Goal: Task Accomplishment & Management: Manage account settings

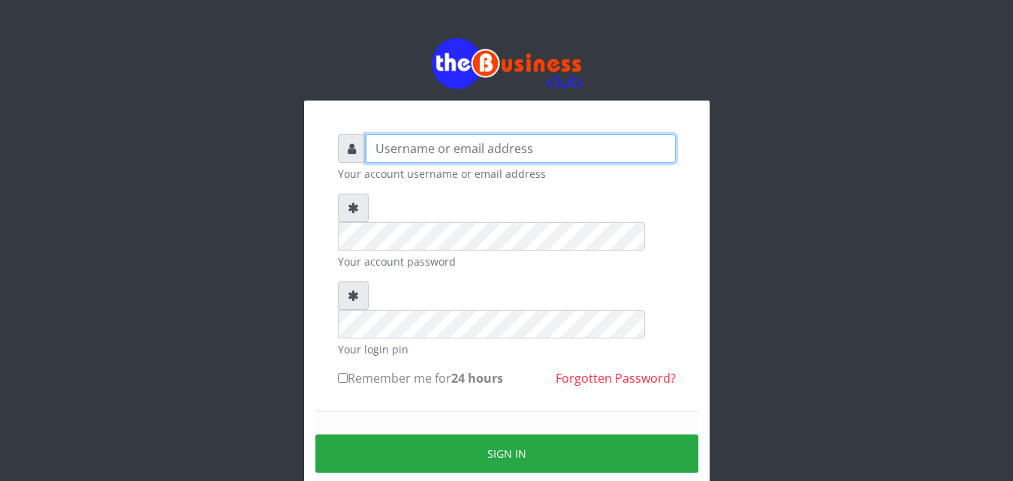
click at [560, 152] on input "text" at bounding box center [521, 148] width 310 height 29
type input "[EMAIL_ADDRESS][DOMAIN_NAME]"
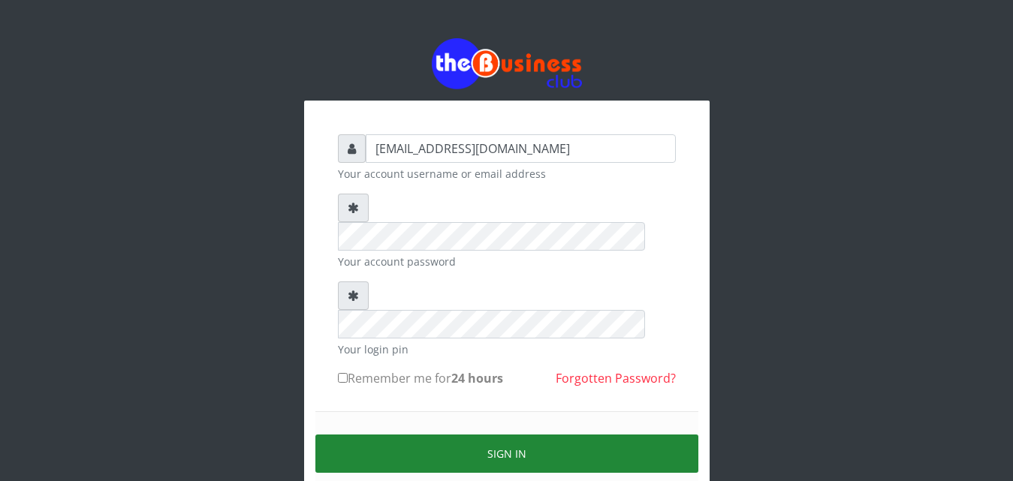
click at [517, 435] on button "Sign in" at bounding box center [506, 454] width 383 height 38
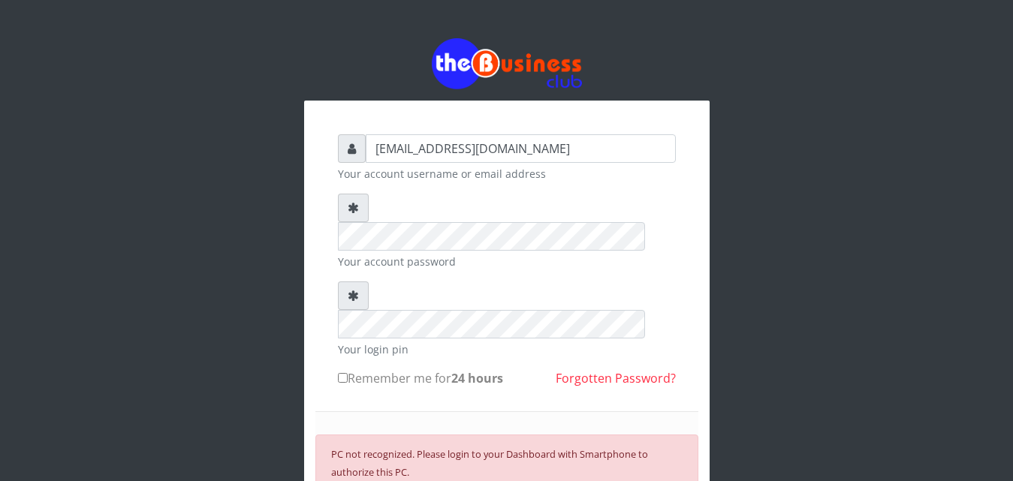
click at [786, 327] on div "[EMAIL_ADDRESS][DOMAIN_NAME] Your account username or email address Your accoun…" at bounding box center [507, 350] width 856 height 700
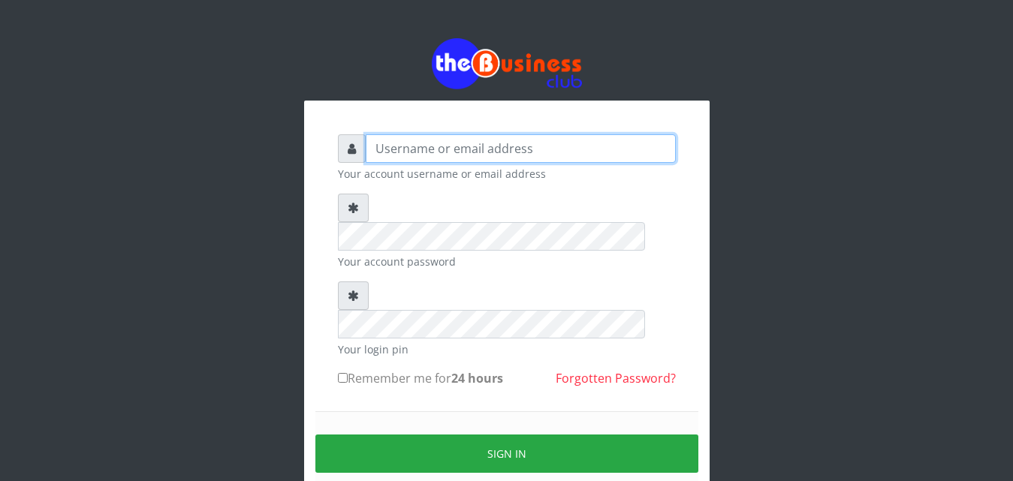
click at [567, 150] on input "text" at bounding box center [521, 148] width 310 height 29
type input "V"
type input "[EMAIL_ADDRESS][DOMAIN_NAME]"
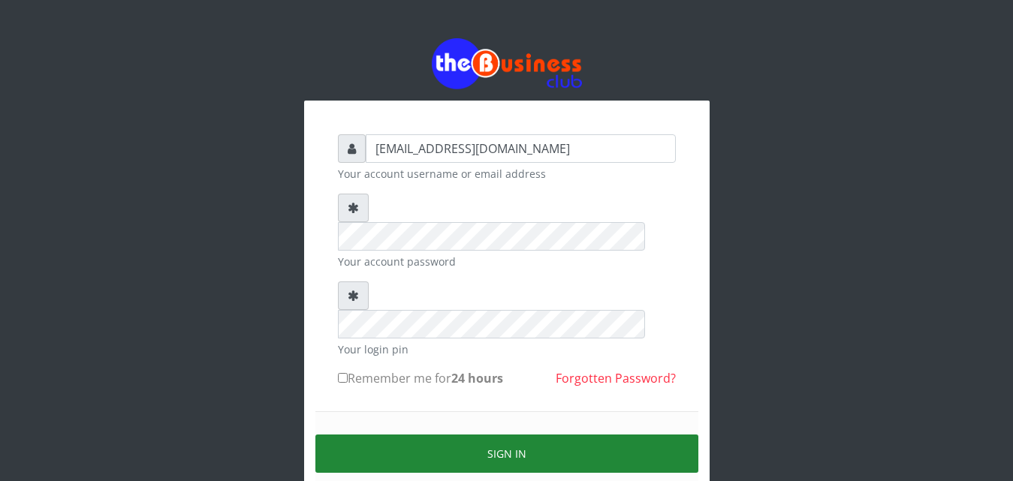
click at [525, 435] on button "Sign in" at bounding box center [506, 454] width 383 height 38
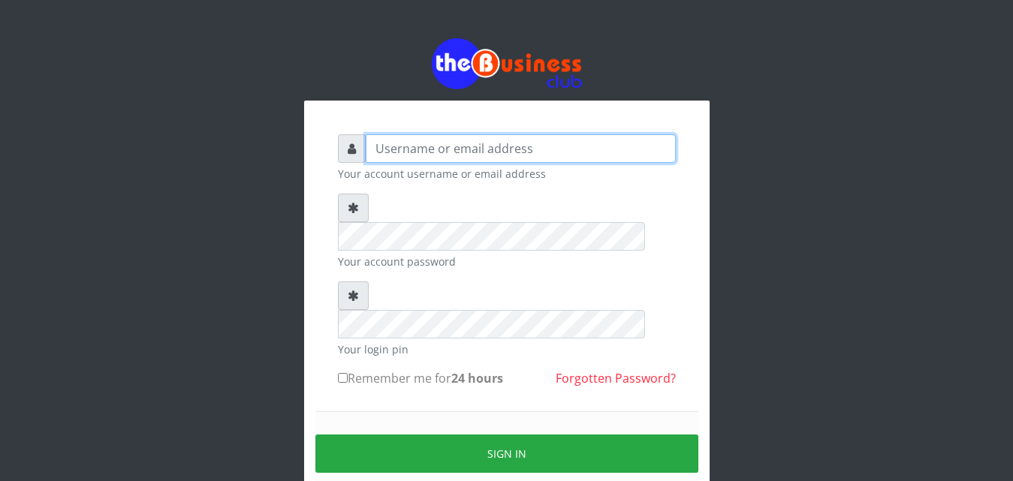
click at [567, 149] on input "text" at bounding box center [521, 148] width 310 height 29
type input "[EMAIL_ADDRESS][DOMAIN_NAME]"
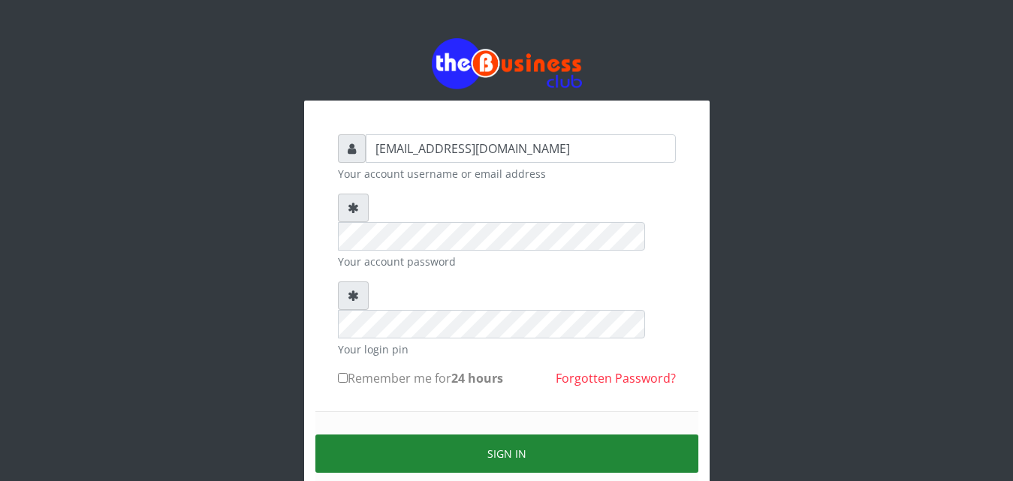
click at [523, 435] on button "Sign in" at bounding box center [506, 454] width 383 height 38
